Goal: Information Seeking & Learning: Learn about a topic

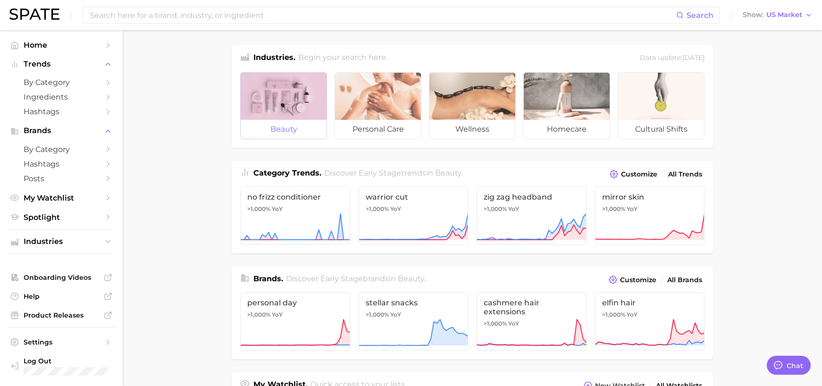
click at [296, 116] on div at bounding box center [284, 96] width 86 height 47
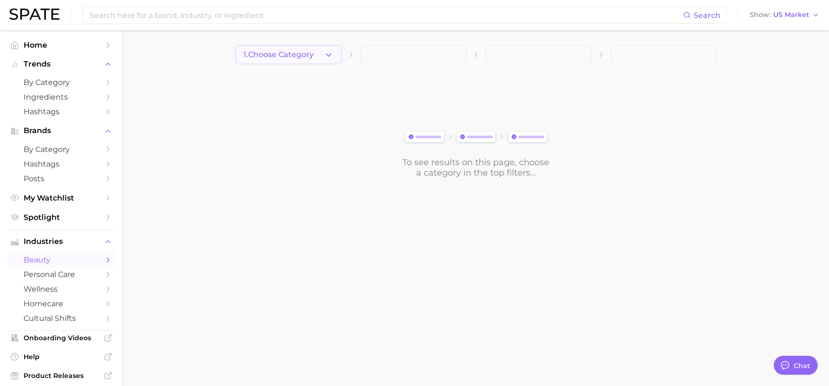
click at [327, 55] on polyline "button" at bounding box center [328, 54] width 5 height 2
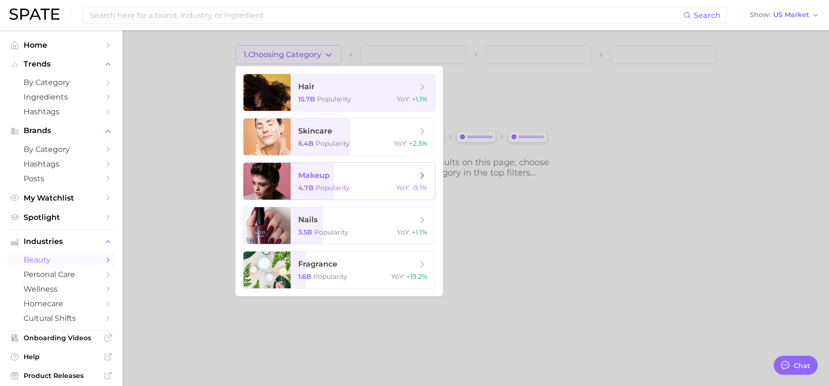
click at [359, 180] on span "makeup" at bounding box center [357, 175] width 119 height 10
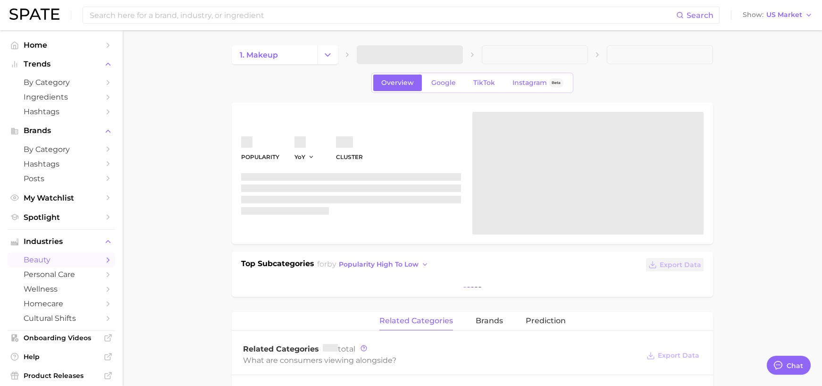
type textarea "x"
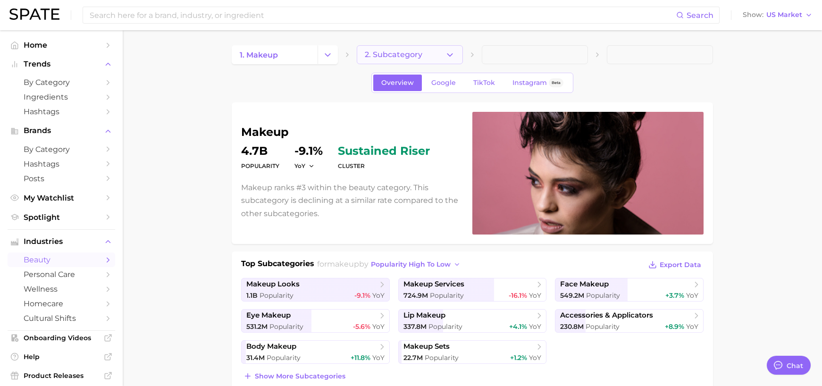
click at [448, 62] on button "2. Subcategory" at bounding box center [410, 54] width 106 height 19
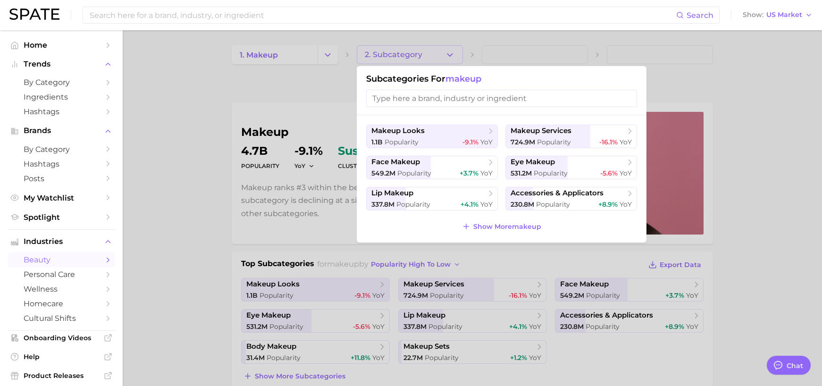
click at [443, 103] on input "search" at bounding box center [501, 98] width 271 height 17
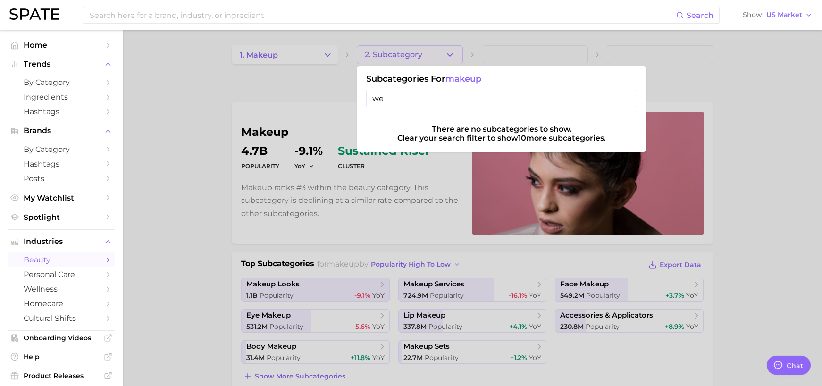
type input "w"
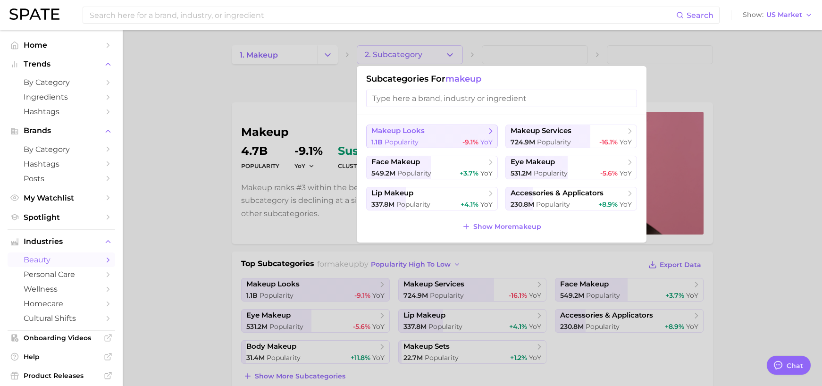
click at [419, 132] on span "makeup looks" at bounding box center [397, 130] width 53 height 9
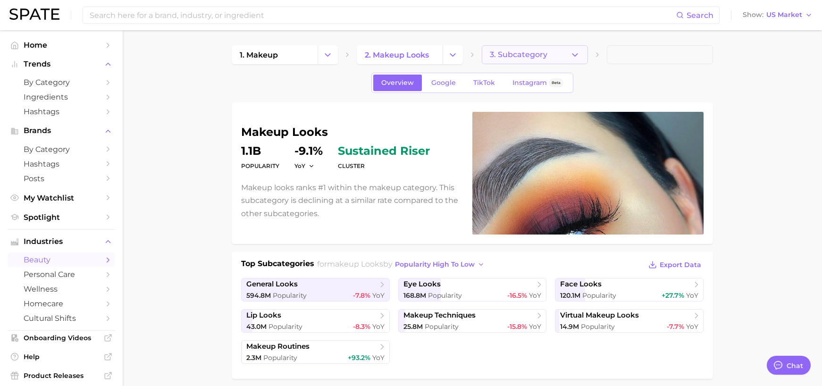
click at [557, 57] on button "3. Subcategory" at bounding box center [535, 54] width 106 height 19
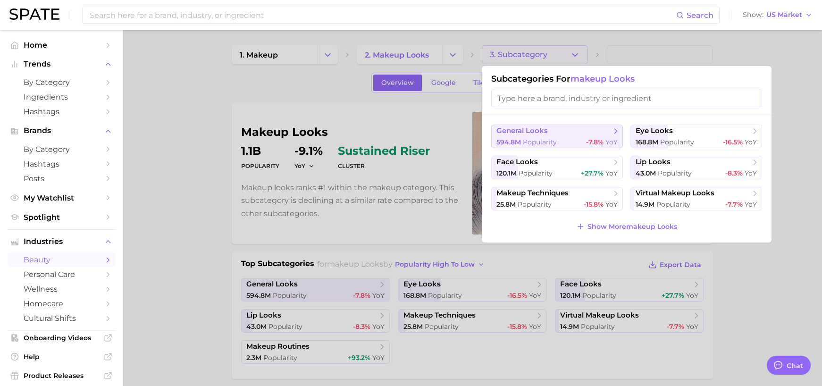
click at [588, 139] on span "-7.8%" at bounding box center [594, 142] width 17 height 8
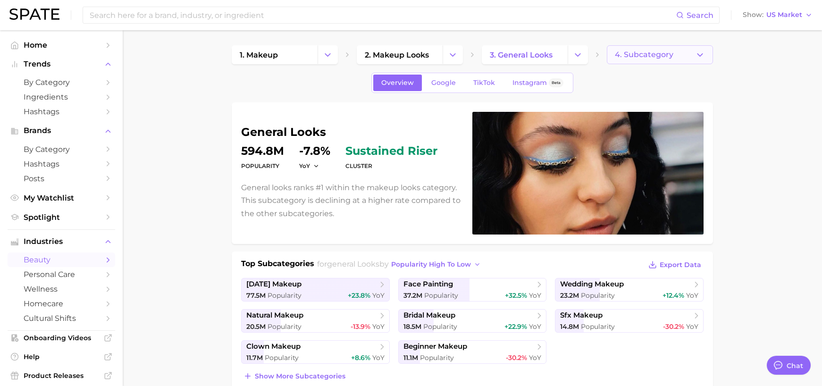
click at [662, 59] on span "4. Subcategory" at bounding box center [644, 54] width 59 height 8
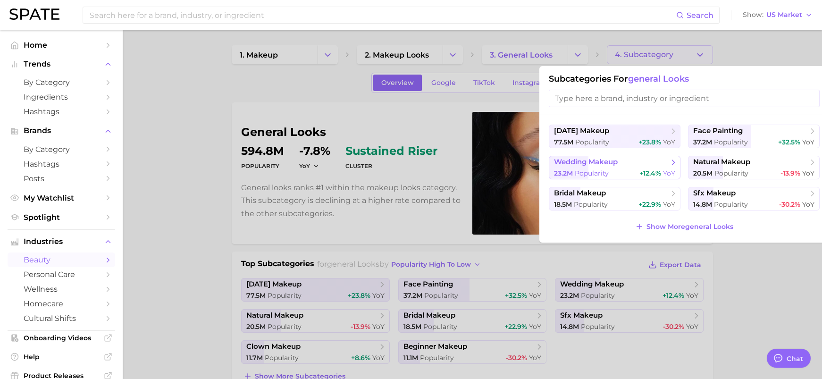
click at [642, 168] on button "wedding makeup 23.2m Popularity +12.4% YoY" at bounding box center [615, 168] width 132 height 24
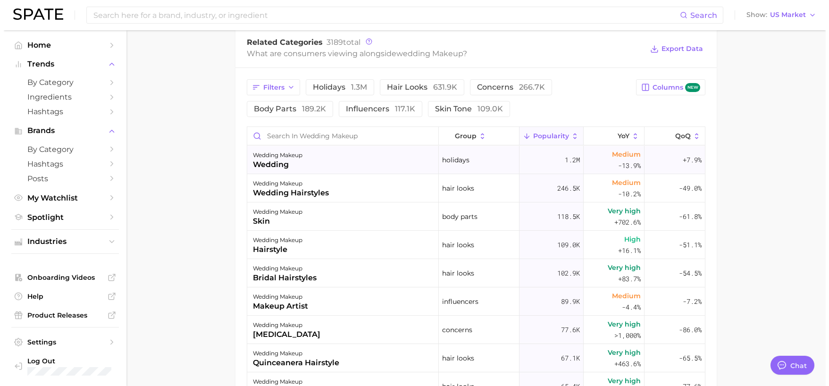
scroll to position [412, 0]
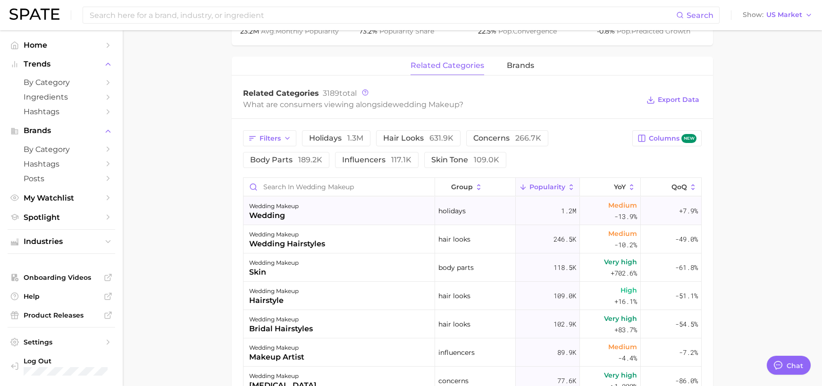
click at [282, 217] on div "wedding" at bounding box center [274, 215] width 50 height 11
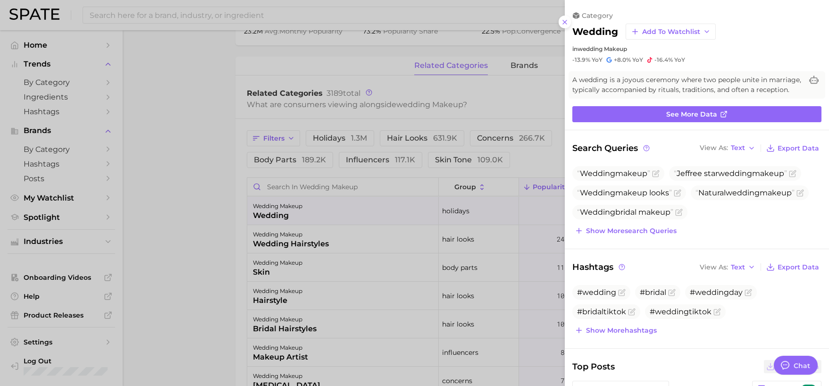
click at [713, 133] on div "category wedding Add to Watchlist in wedding makeup -13.9% YoY +8.0% YoY -16.4%…" at bounding box center [697, 294] width 264 height 588
click at [694, 118] on span "See more data" at bounding box center [691, 114] width 51 height 8
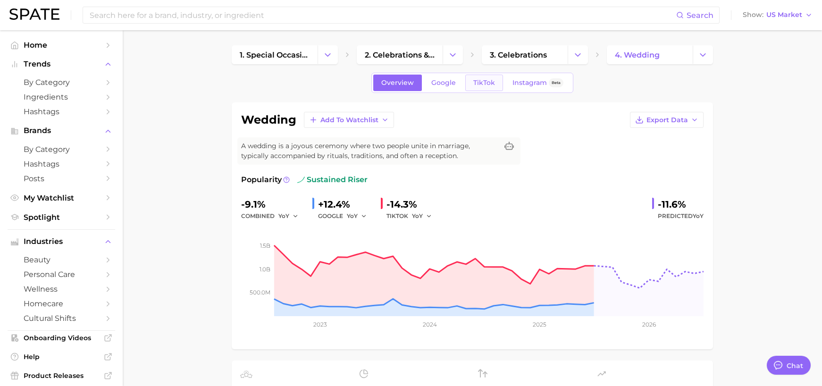
click at [479, 85] on span "TikTok" at bounding box center [484, 83] width 22 height 8
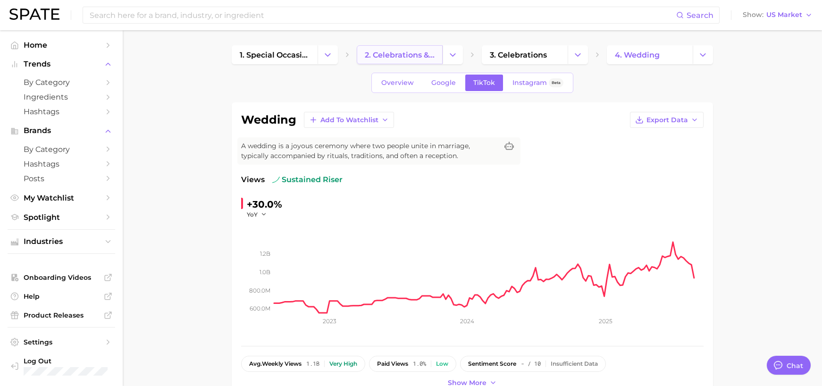
click at [411, 53] on span "2. celebrations & holidays" at bounding box center [400, 54] width 70 height 9
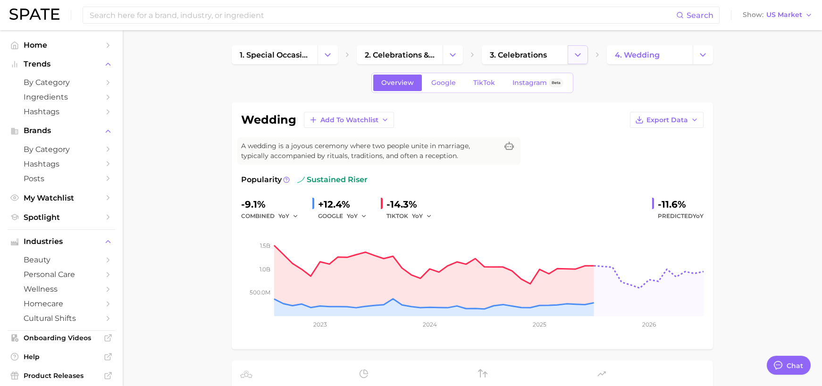
click at [585, 58] on button "Change Category" at bounding box center [578, 54] width 20 height 19
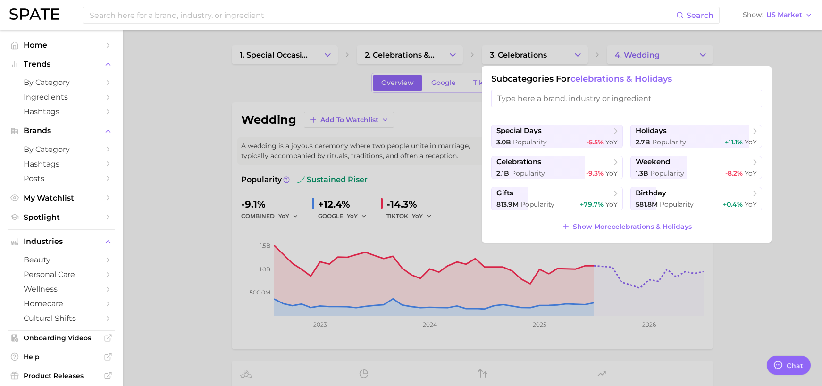
click at [451, 54] on div at bounding box center [411, 193] width 822 height 386
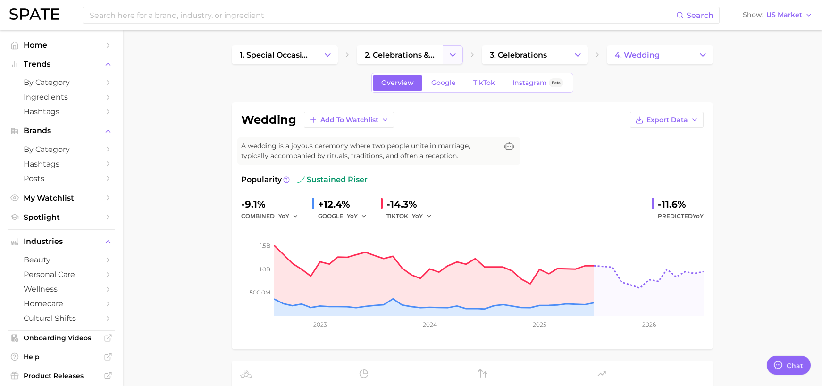
click at [451, 54] on polyline "Change Category" at bounding box center [452, 54] width 5 height 2
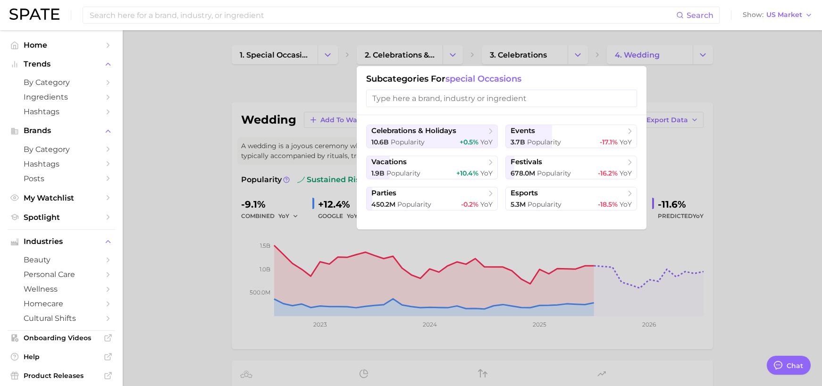
click at [594, 52] on div at bounding box center [411, 193] width 822 height 386
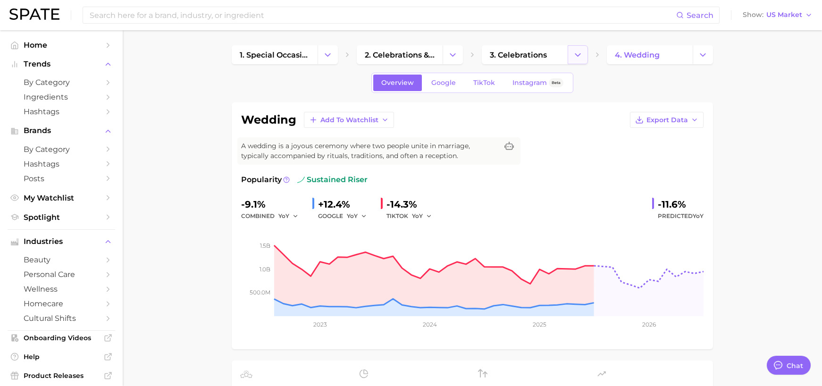
click at [580, 58] on icon "Change Category" at bounding box center [578, 55] width 10 height 10
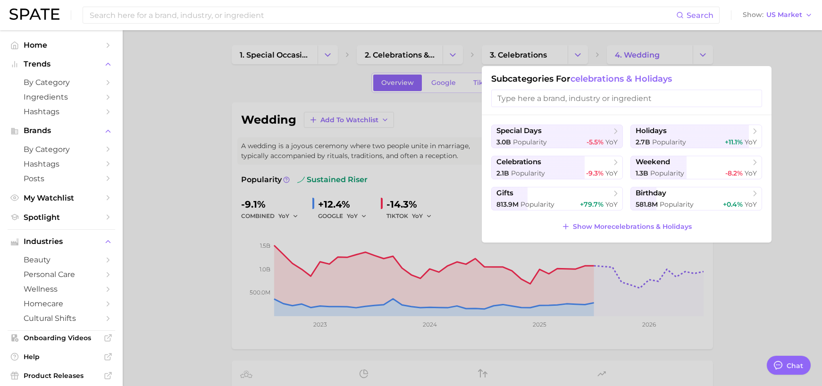
click at [214, 191] on div at bounding box center [411, 193] width 822 height 386
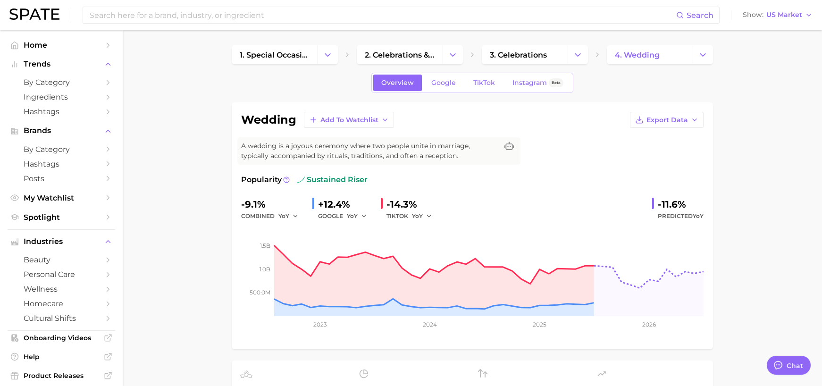
click at [446, 85] on span "Google" at bounding box center [443, 83] width 25 height 8
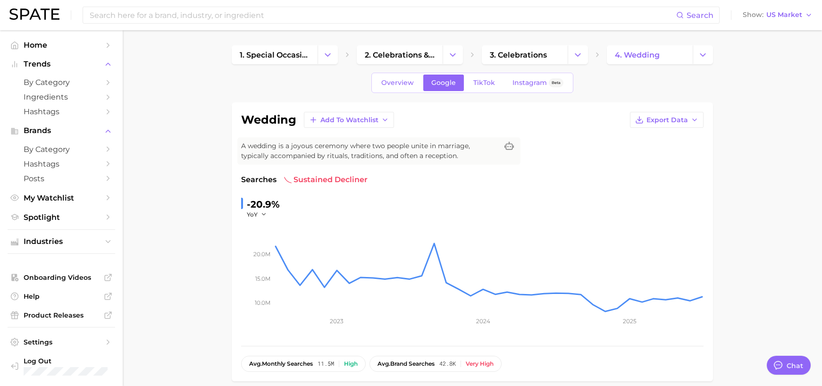
click at [488, 88] on link "TikTok" at bounding box center [484, 83] width 38 height 17
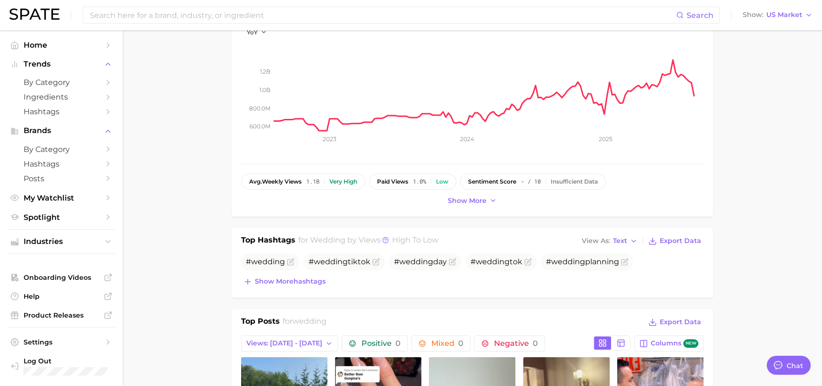
scroll to position [236, 0]
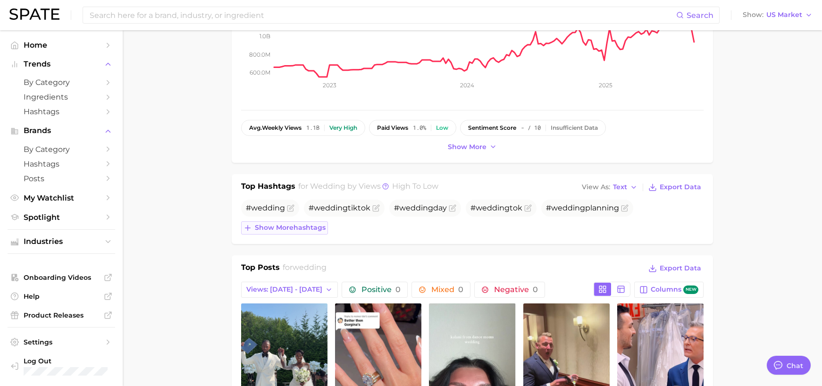
click at [319, 233] on button "Show more hashtags" at bounding box center [284, 227] width 87 height 13
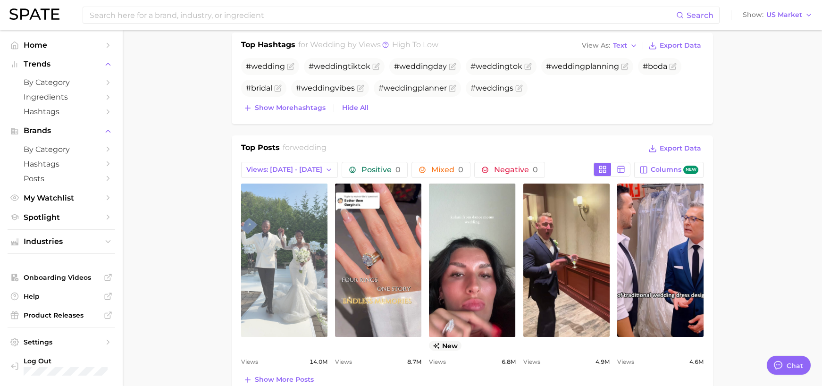
scroll to position [425, 0]
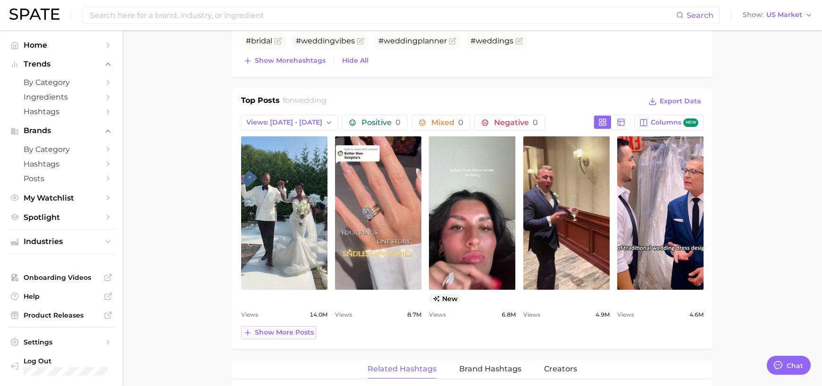
click at [309, 333] on span "Show more posts" at bounding box center [284, 332] width 59 height 8
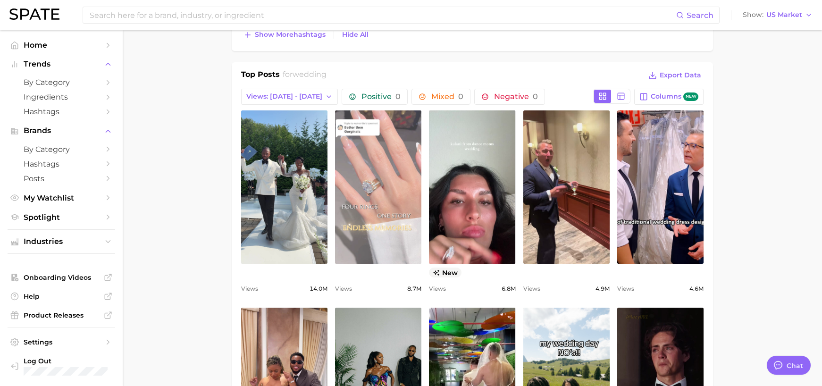
scroll to position [472, 0]
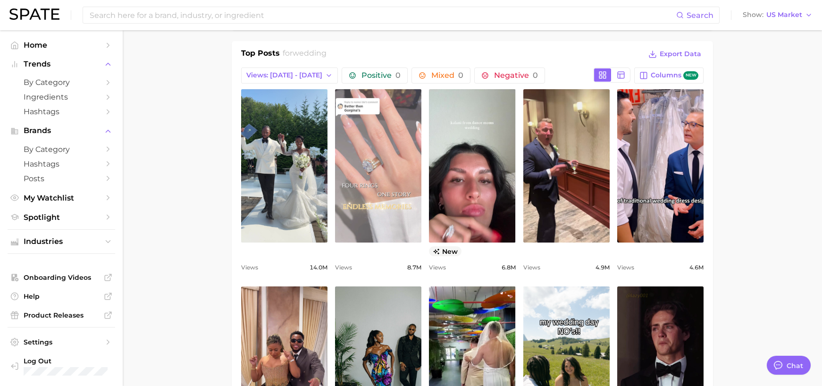
click at [388, 200] on link "view post on TikTok" at bounding box center [378, 165] width 86 height 153
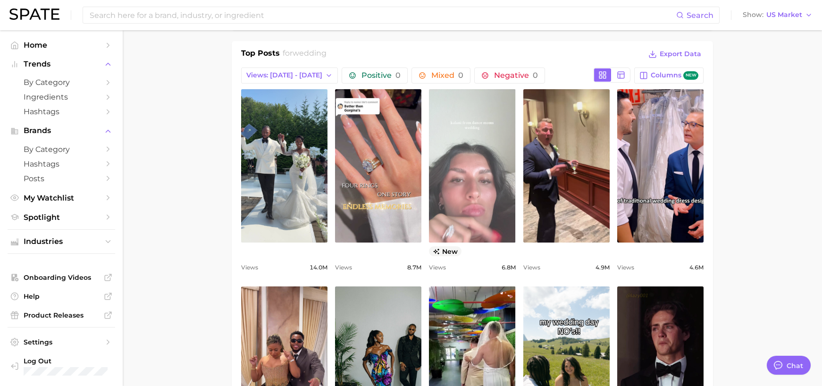
click at [468, 175] on link "view post on TikTok" at bounding box center [472, 165] width 86 height 153
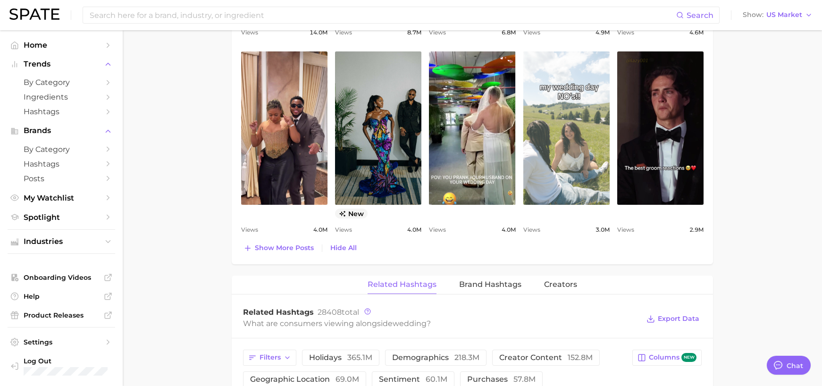
scroll to position [708, 0]
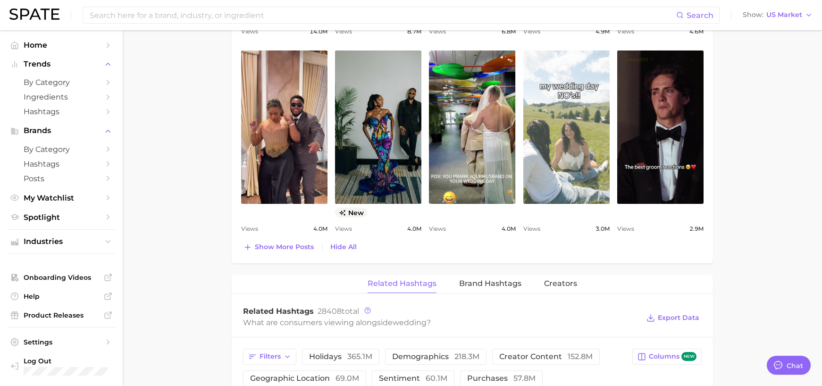
click at [604, 137] on link "view post on TikTok" at bounding box center [566, 126] width 86 height 153
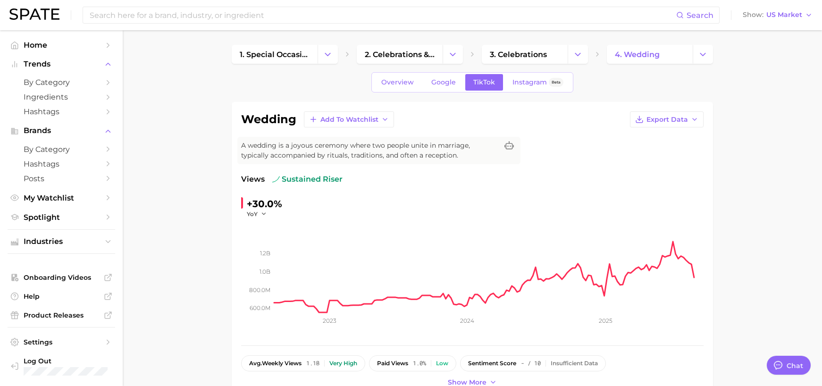
scroll to position [0, 0]
click at [530, 89] on link "Instagram Beta" at bounding box center [537, 83] width 67 height 17
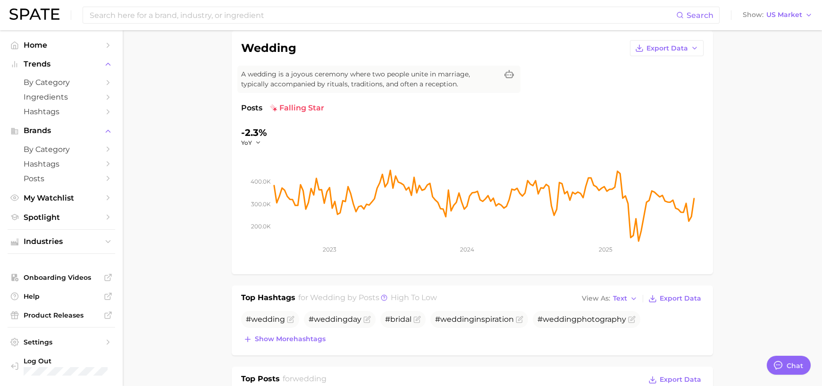
scroll to position [142, 0]
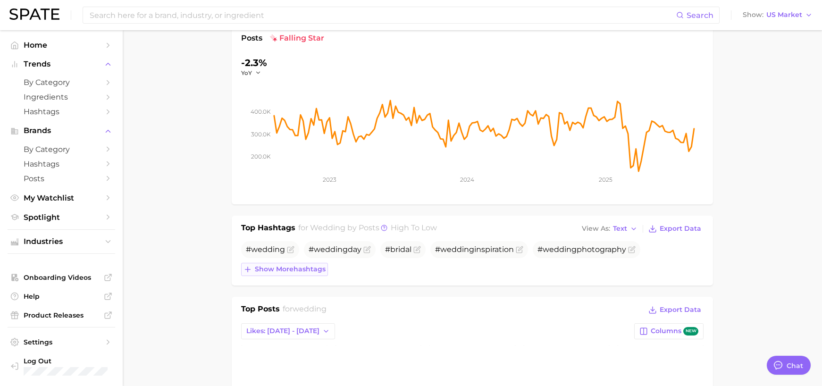
click at [305, 270] on span "Show more hashtags" at bounding box center [290, 269] width 71 height 8
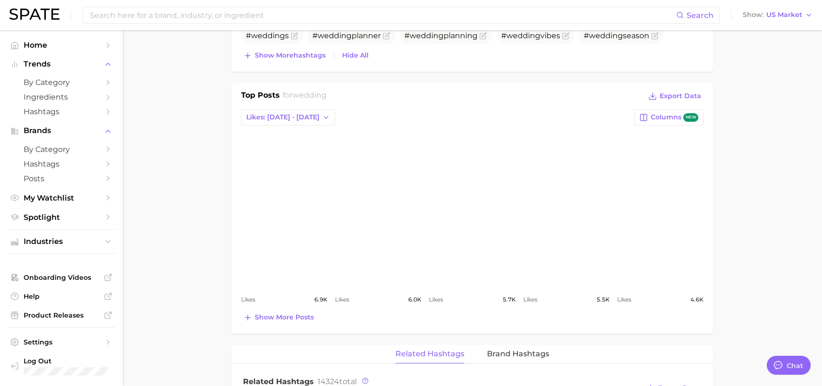
scroll to position [377, 0]
click at [305, 318] on span "Show more posts" at bounding box center [284, 317] width 59 height 8
click at [301, 260] on link "view post on Instagram" at bounding box center [284, 207] width 86 height 153
click at [586, 251] on link "view post on Instagram" at bounding box center [566, 207] width 86 height 153
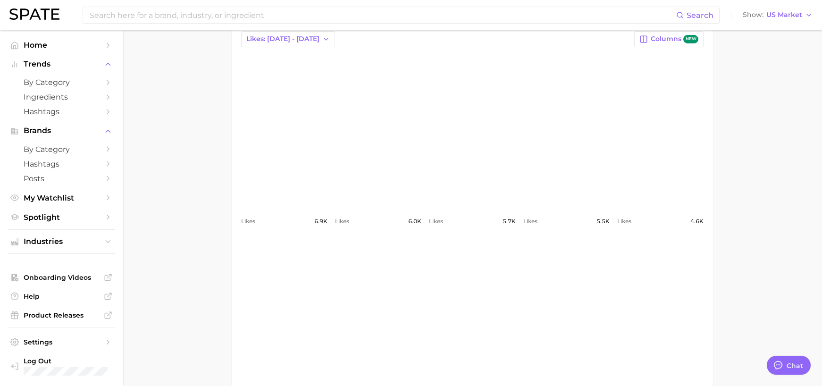
scroll to position [472, 0]
click at [635, 153] on link "view post on Instagram" at bounding box center [660, 112] width 86 height 153
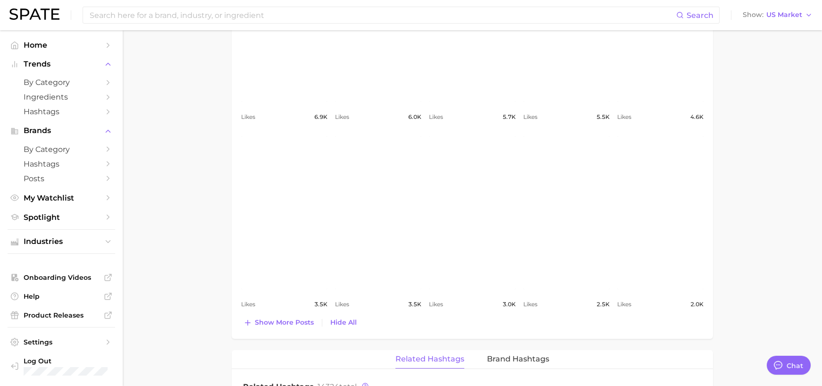
scroll to position [566, 0]
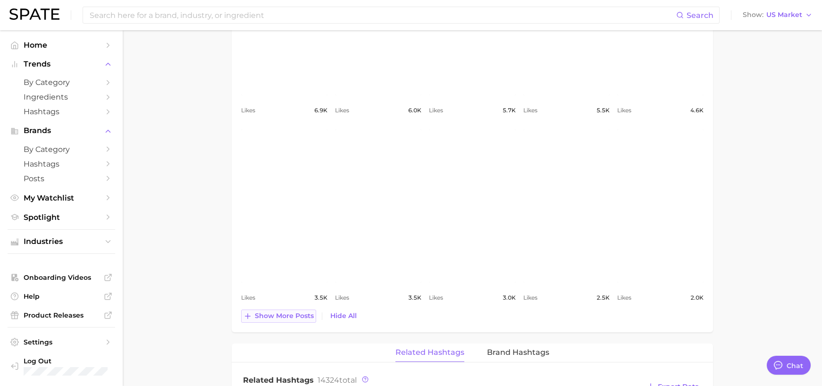
click at [295, 321] on button "Show more posts" at bounding box center [278, 316] width 75 height 13
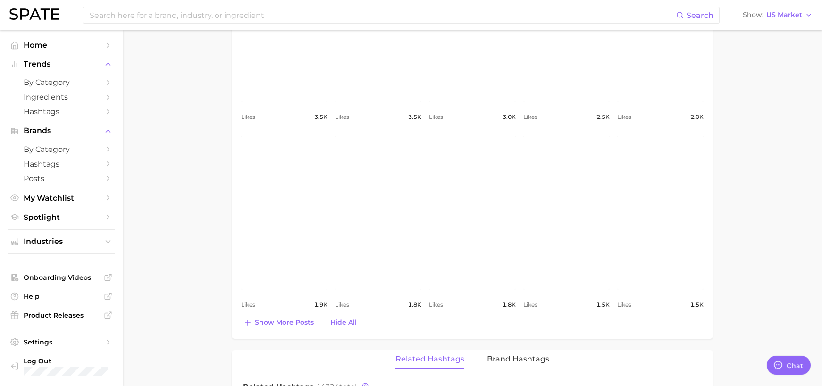
scroll to position [755, 0]
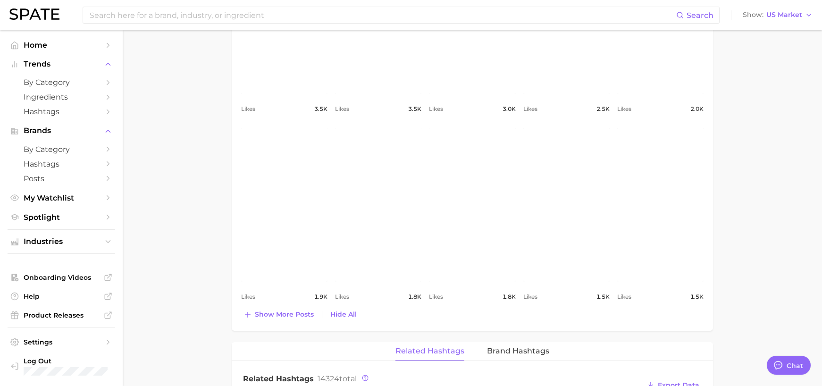
click at [495, 217] on link "view post on Instagram" at bounding box center [472, 204] width 86 height 153
click at [310, 318] on span "Show more posts" at bounding box center [284, 314] width 59 height 8
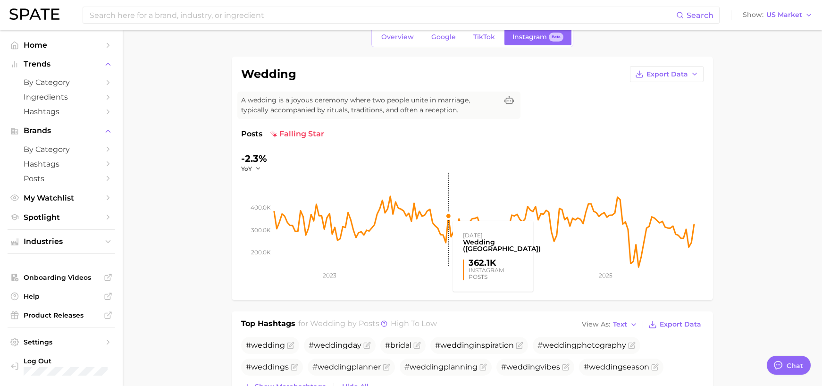
scroll to position [0, 0]
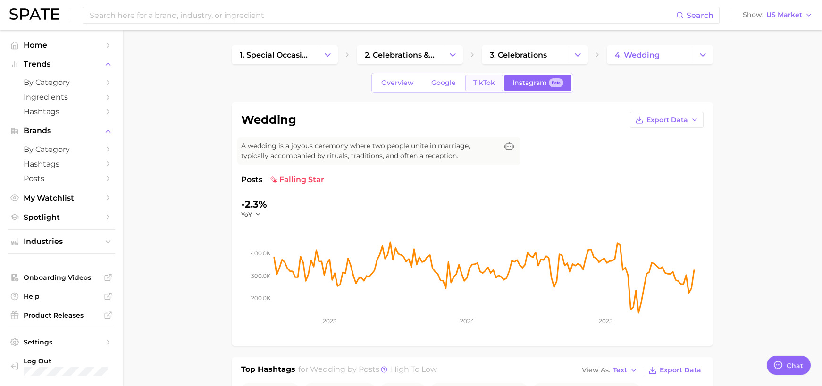
click at [493, 79] on span "TikTok" at bounding box center [484, 83] width 22 height 8
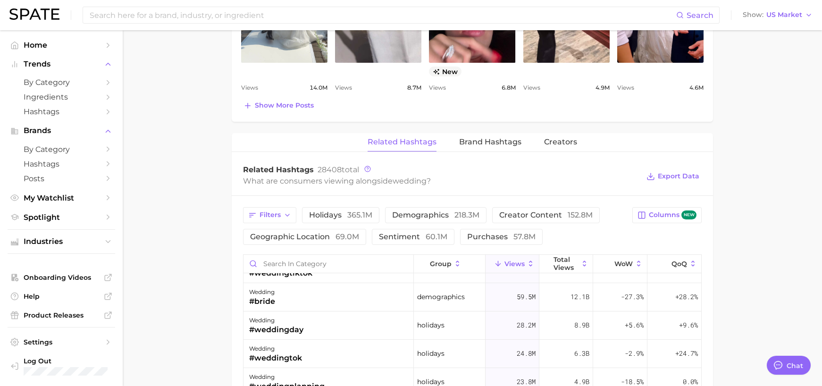
scroll to position [613, 0]
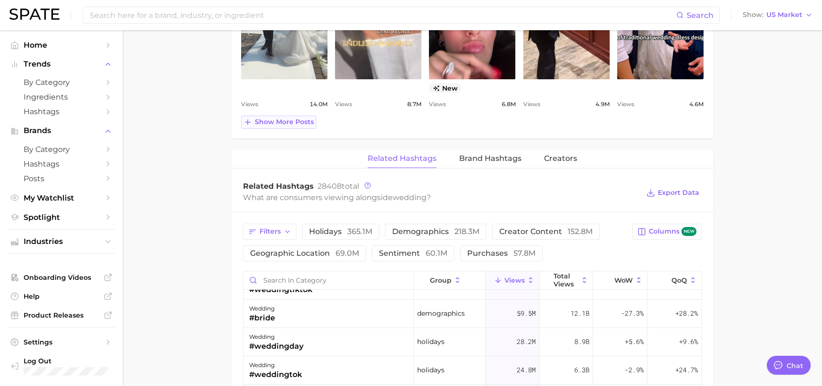
click at [306, 125] on span "Show more posts" at bounding box center [284, 122] width 59 height 8
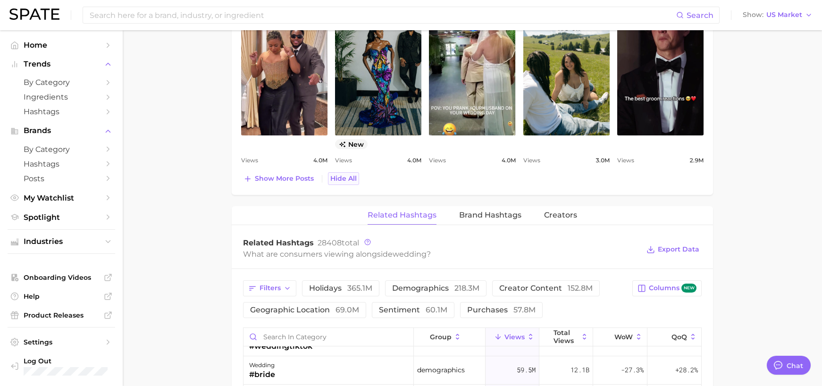
scroll to position [755, 0]
click at [299, 181] on span "Show more posts" at bounding box center [284, 178] width 59 height 8
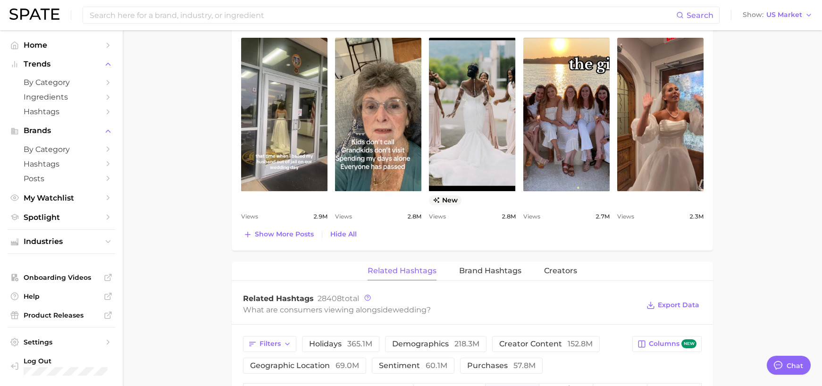
scroll to position [896, 0]
click at [293, 234] on span "Show more posts" at bounding box center [284, 234] width 59 height 8
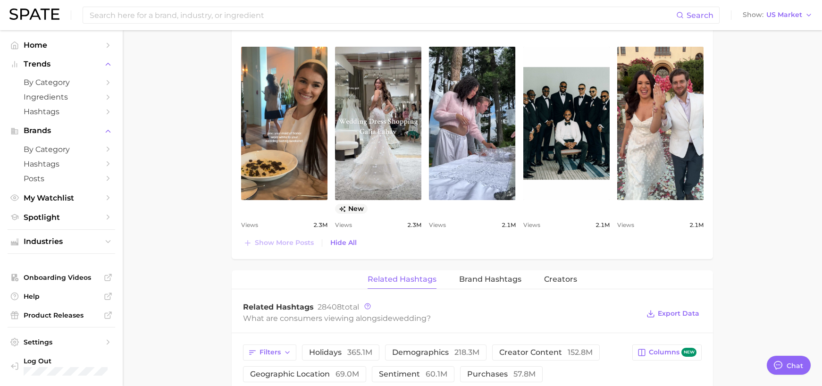
scroll to position [1085, 0]
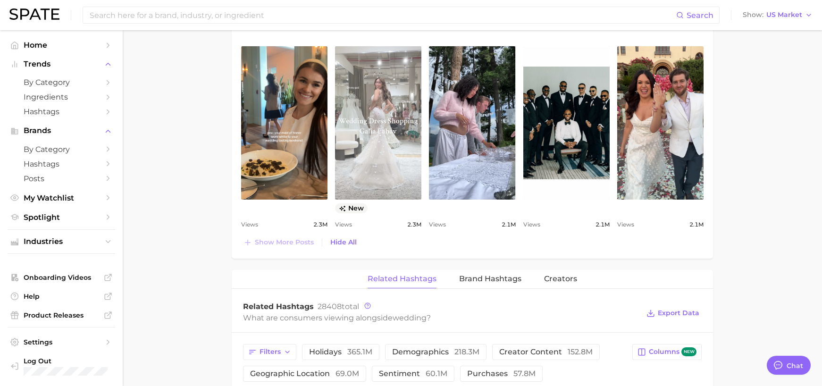
click at [394, 142] on link "view post on TikTok" at bounding box center [378, 122] width 86 height 153
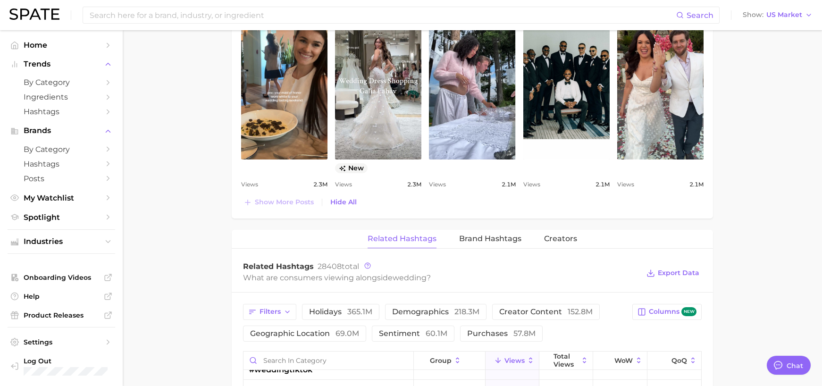
scroll to position [1227, 0]
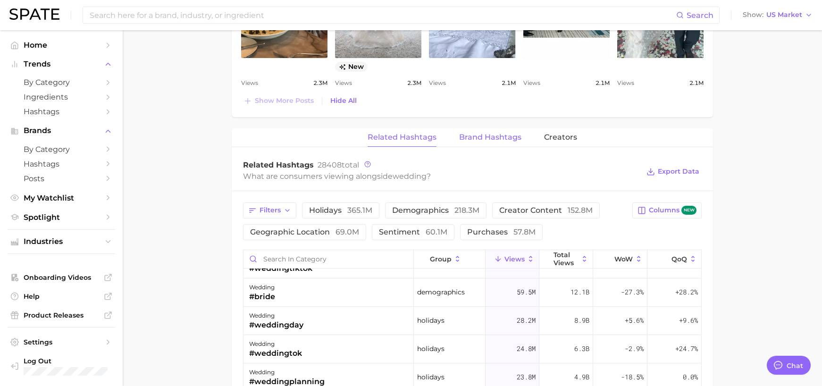
click at [506, 137] on span "Brand Hashtags" at bounding box center [490, 137] width 62 height 8
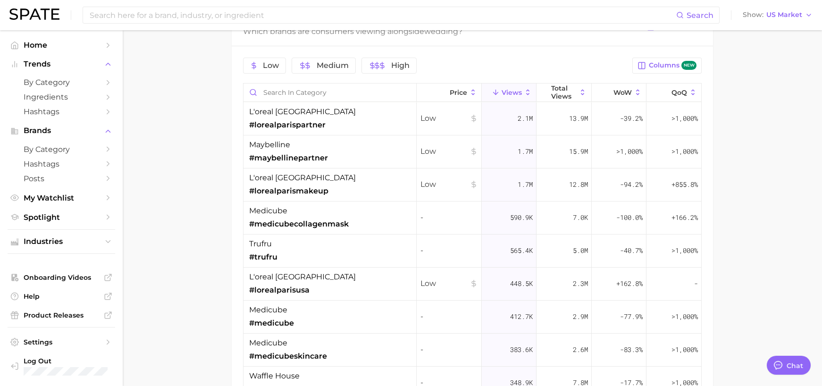
scroll to position [1277, 0]
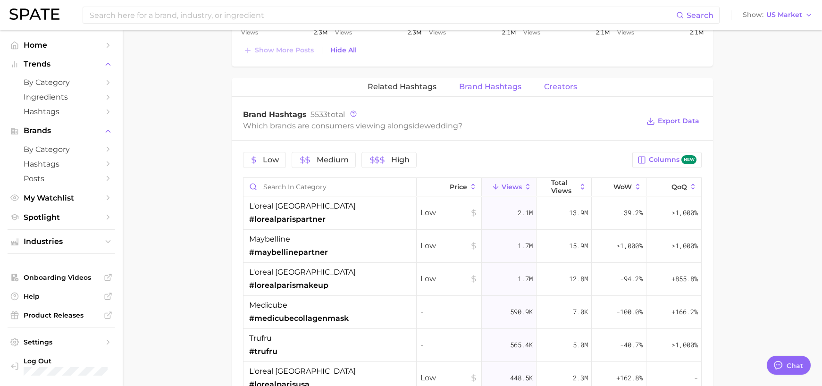
click at [559, 90] on span "Creators" at bounding box center [560, 87] width 33 height 8
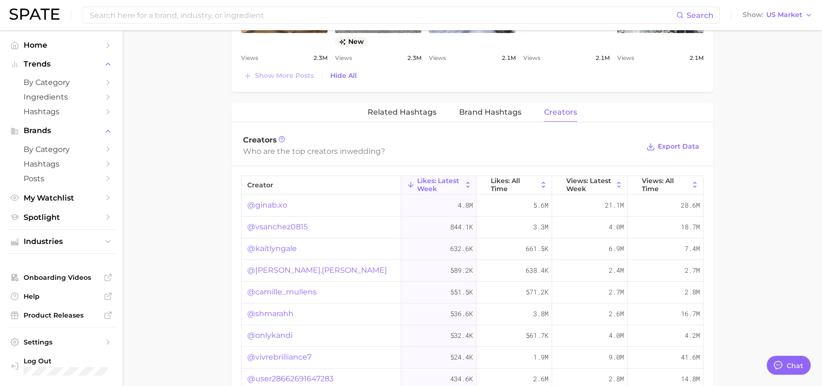
scroll to position [1230, 0]
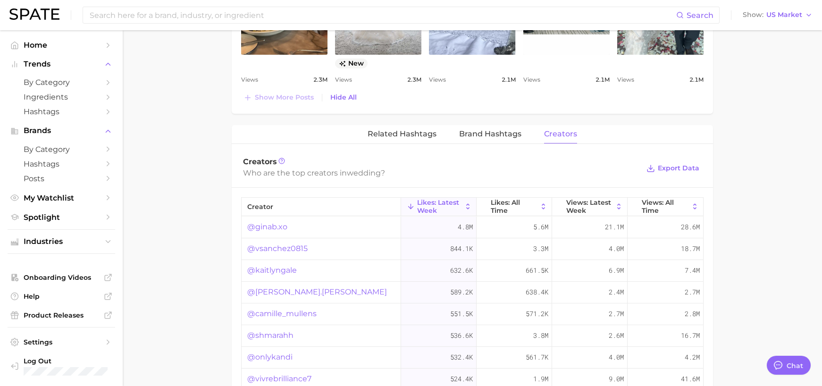
click at [277, 227] on link "@ginab.xo" at bounding box center [267, 226] width 40 height 11
click at [285, 250] on link "@vsanchez0815" at bounding box center [277, 248] width 60 height 11
click at [283, 270] on link "@kaitlyngale" at bounding box center [272, 270] width 50 height 11
click at [290, 293] on link "@[PERSON_NAME].[PERSON_NAME]" at bounding box center [317, 291] width 140 height 11
click at [294, 311] on link "@camille_mullens" at bounding box center [281, 313] width 69 height 11
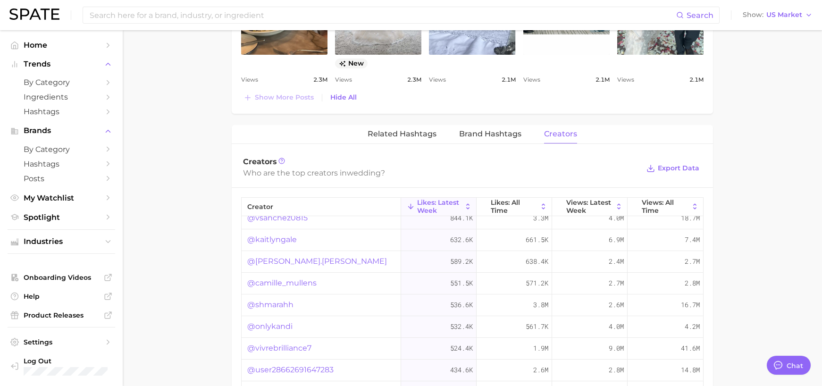
scroll to position [47, 0]
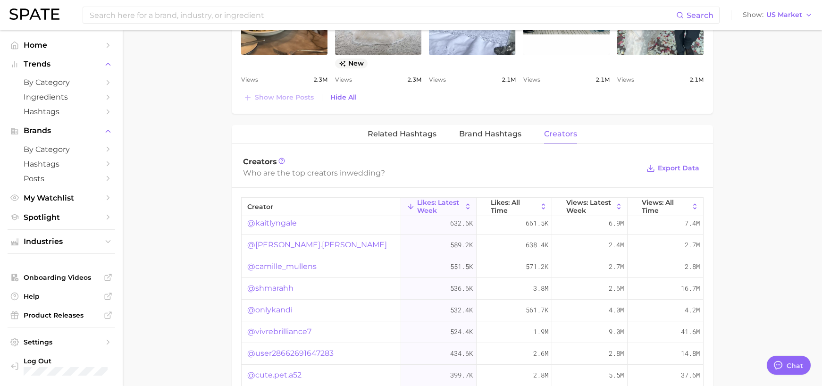
click at [287, 287] on link "@shmarahh" at bounding box center [270, 288] width 46 height 11
click at [281, 309] on link "@onlykandi" at bounding box center [269, 309] width 45 height 11
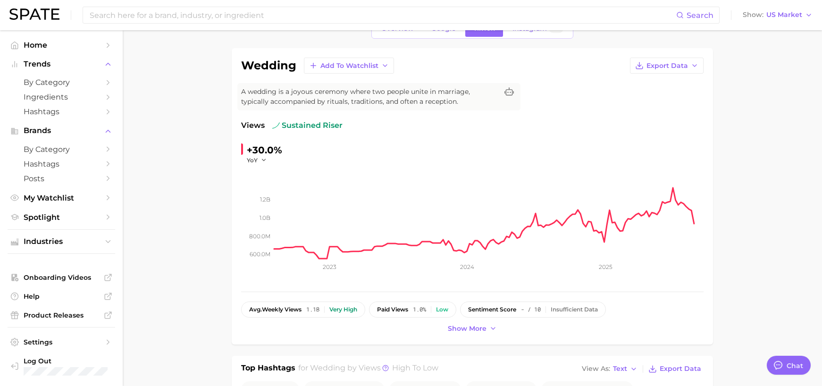
scroll to position [3, 0]
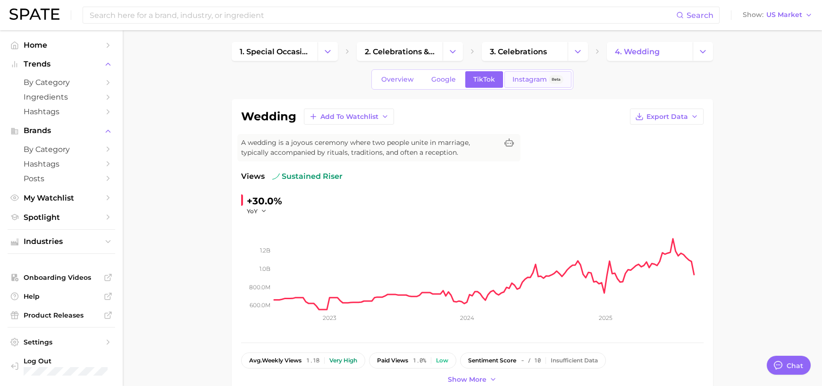
click at [519, 79] on span "Instagram" at bounding box center [529, 79] width 34 height 8
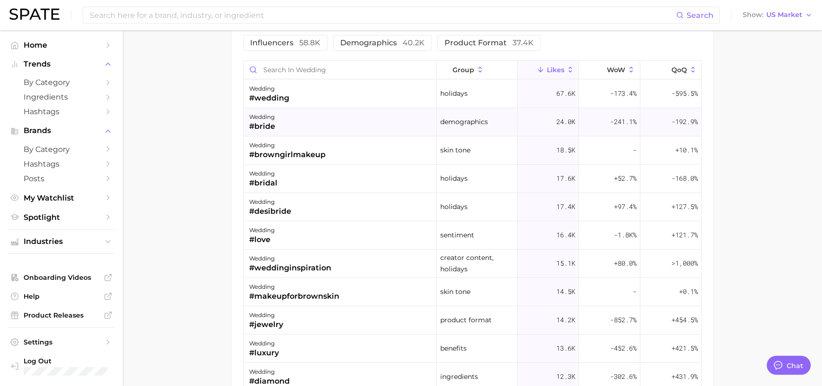
scroll to position [708, 0]
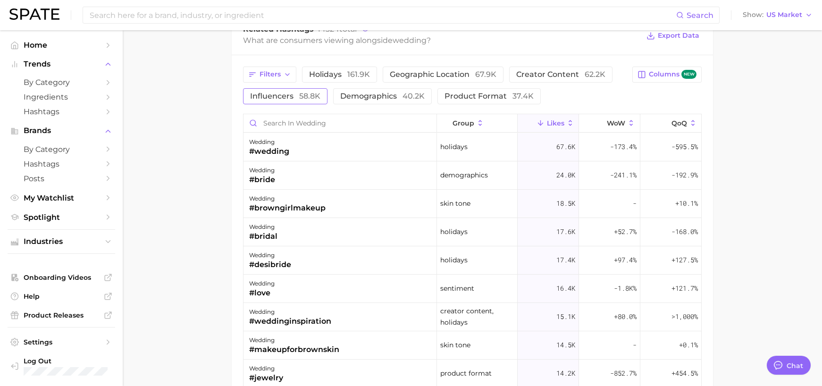
click at [301, 101] on button "Influencers 58.8k" at bounding box center [285, 96] width 84 height 16
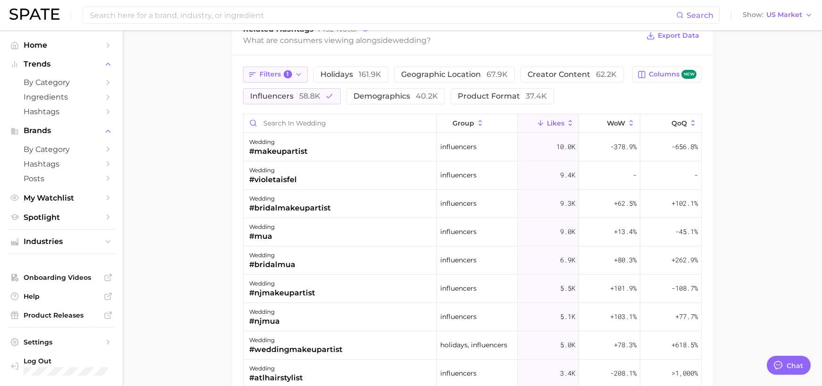
click at [280, 76] on span "Filters 1" at bounding box center [276, 74] width 33 height 8
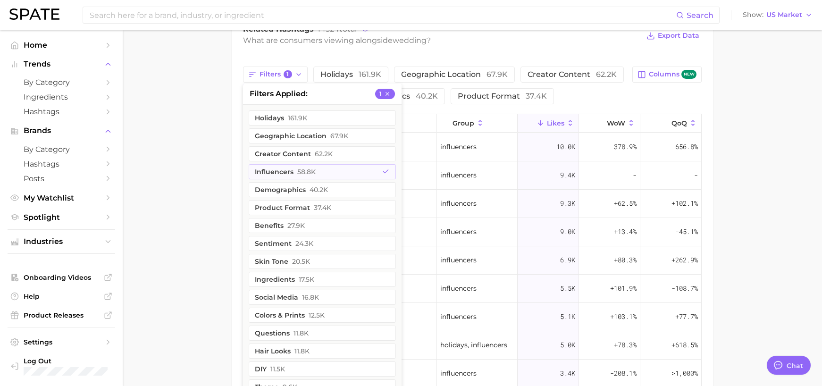
drag, startPoint x: 211, startPoint y: 113, endPoint x: 225, endPoint y: 124, distance: 17.2
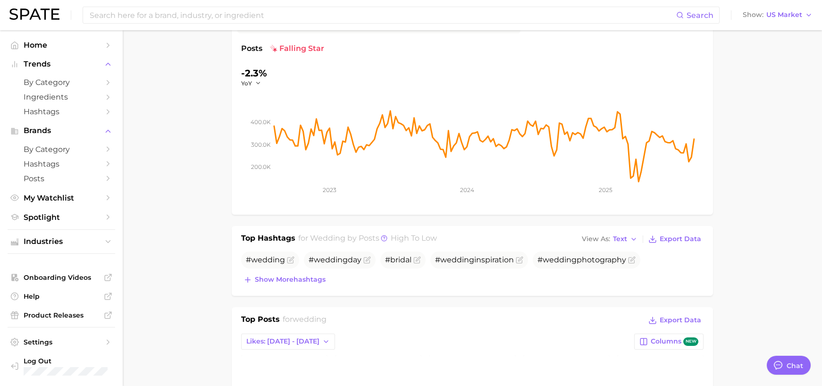
scroll to position [0, 0]
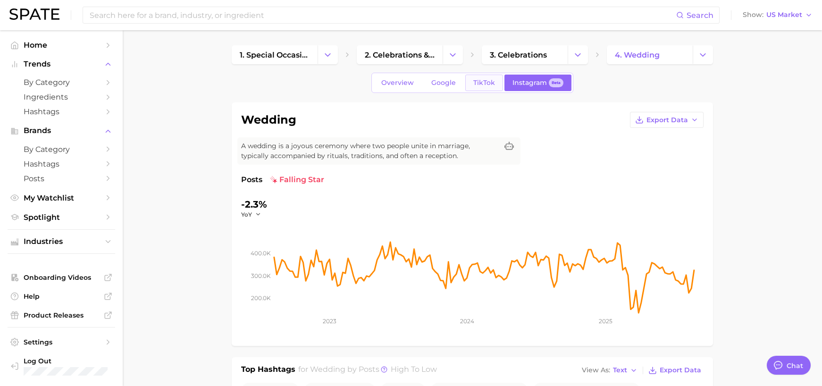
click at [489, 78] on link "TikTok" at bounding box center [484, 83] width 38 height 17
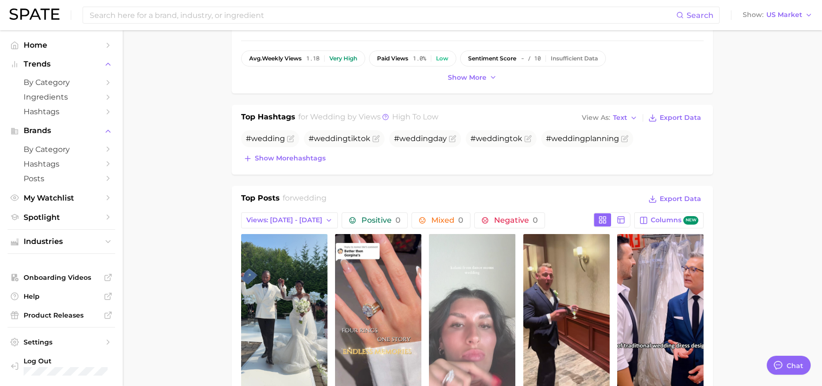
scroll to position [425, 0]
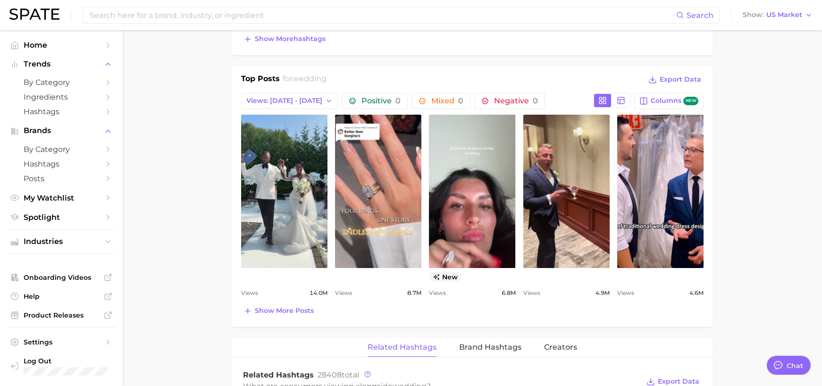
click at [310, 306] on button "Show more posts" at bounding box center [278, 310] width 75 height 13
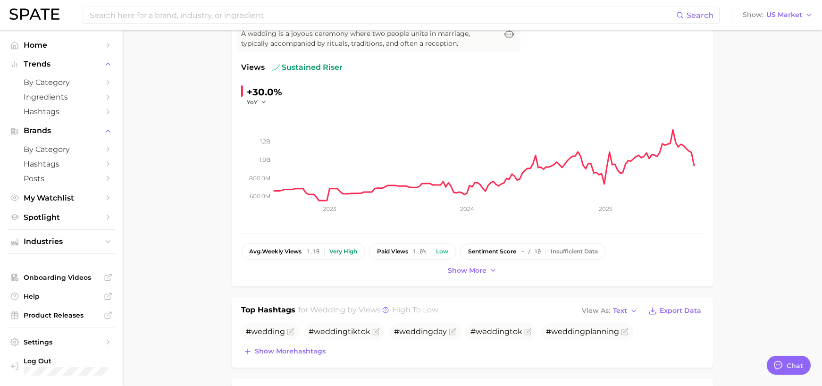
scroll to position [0, 0]
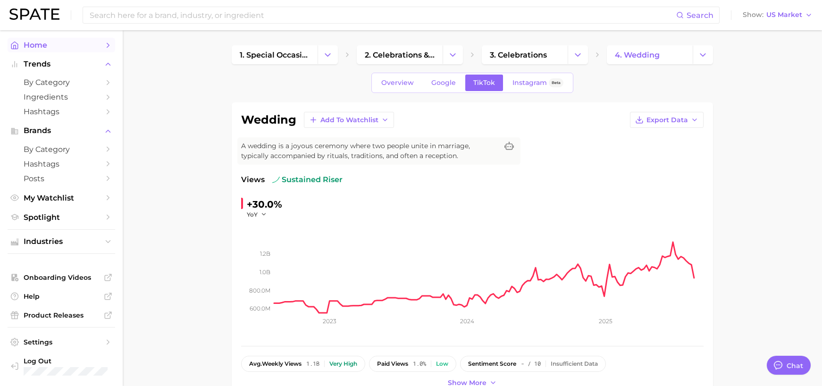
click at [39, 50] on link "Home" at bounding box center [62, 45] width 108 height 15
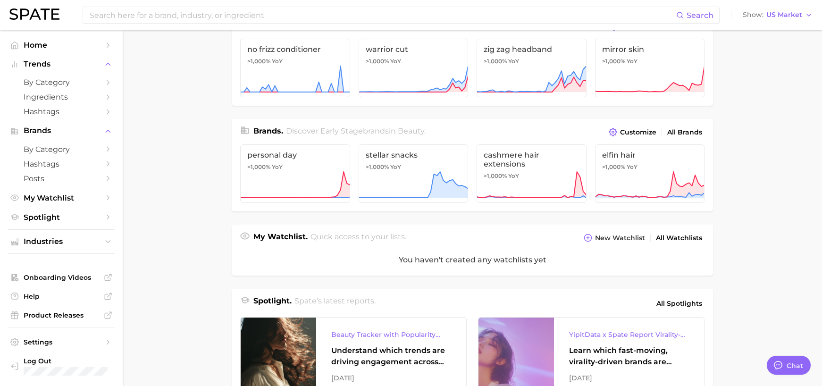
scroll to position [189, 0]
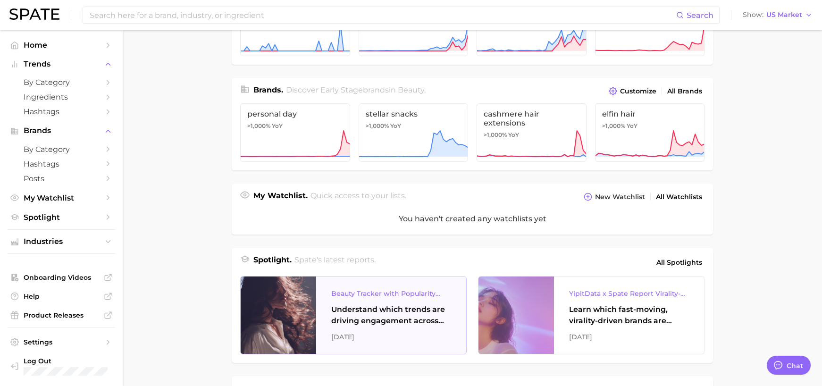
click at [394, 291] on div "Beauty Tracker with Popularity Index" at bounding box center [391, 293] width 120 height 11
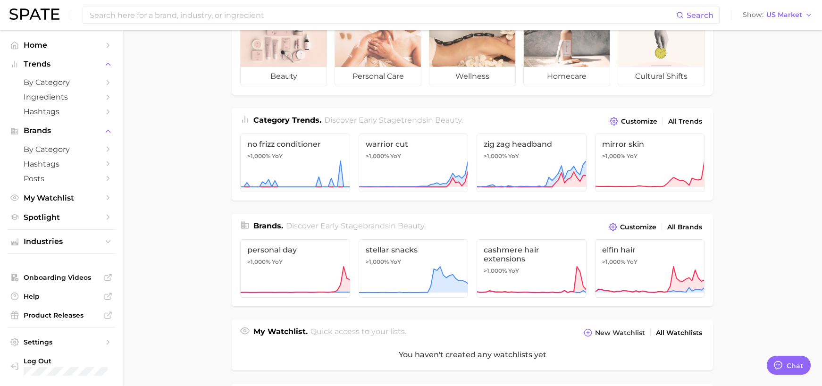
scroll to position [0, 0]
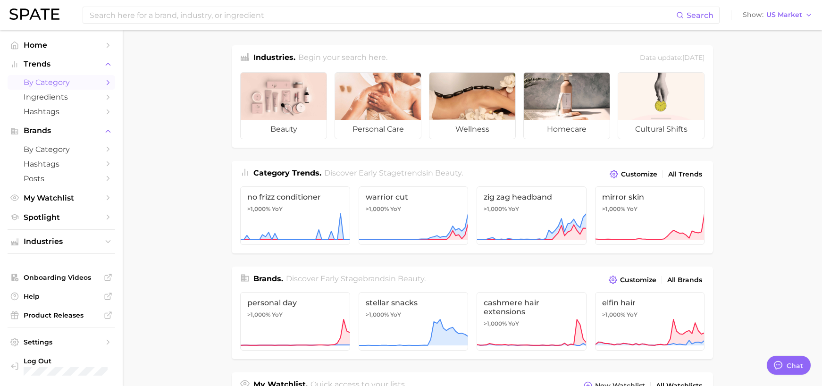
click at [104, 84] on icon "Sidebar" at bounding box center [108, 82] width 8 height 8
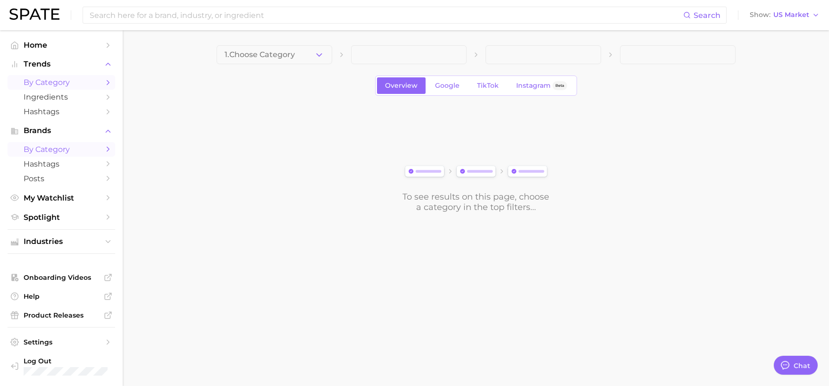
click at [78, 147] on span "by Category" at bounding box center [61, 149] width 75 height 9
click at [496, 85] on span "TikTok" at bounding box center [488, 86] width 22 height 8
click at [533, 85] on span "Instagram" at bounding box center [533, 86] width 34 height 8
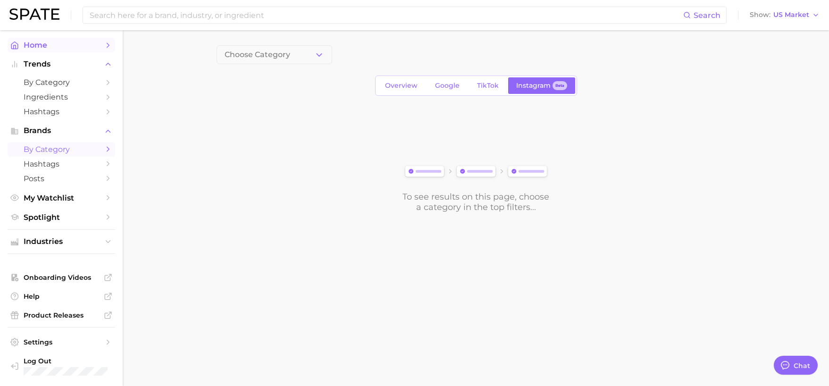
click at [55, 47] on span "Home" at bounding box center [61, 45] width 75 height 9
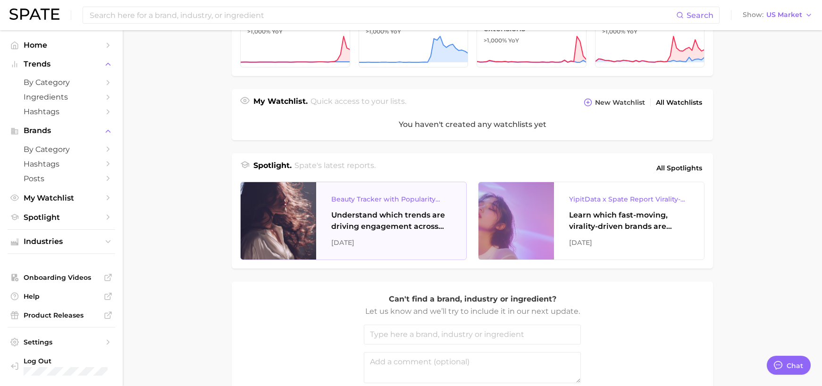
scroll to position [367, 0]
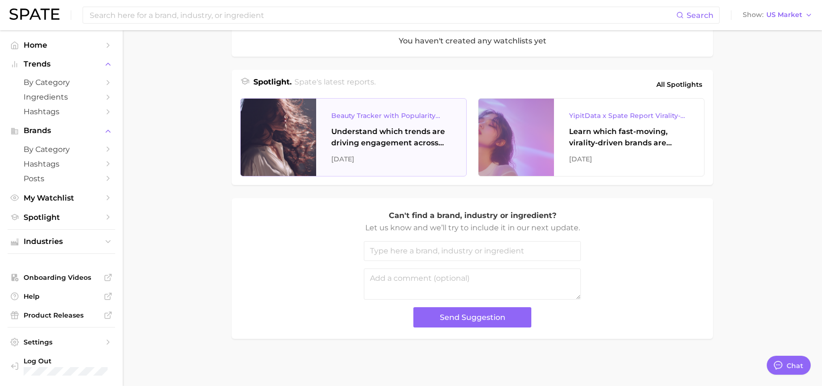
click at [383, 144] on div "Understand which trends are driving engagement across platforms in the skin, ha…" at bounding box center [391, 137] width 120 height 23
